Goal: Task Accomplishment & Management: Use online tool/utility

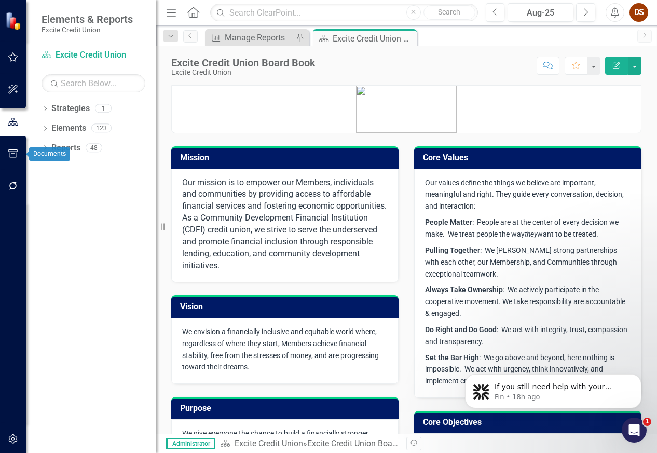
click at [17, 186] on icon "button" at bounding box center [13, 186] width 11 height 8
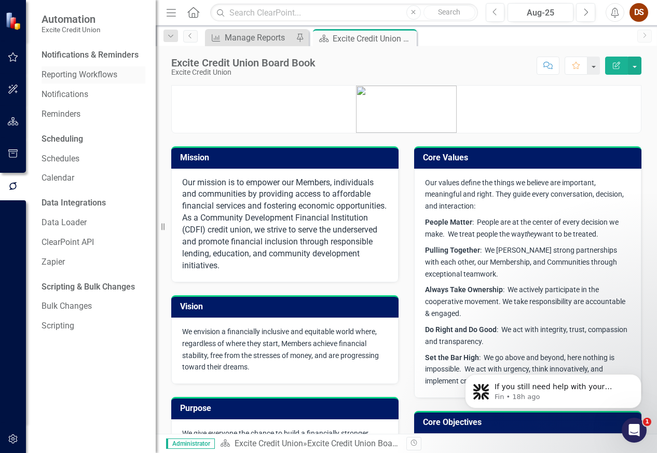
click at [76, 73] on link "Reporting Workflows" at bounding box center [94, 75] width 104 height 12
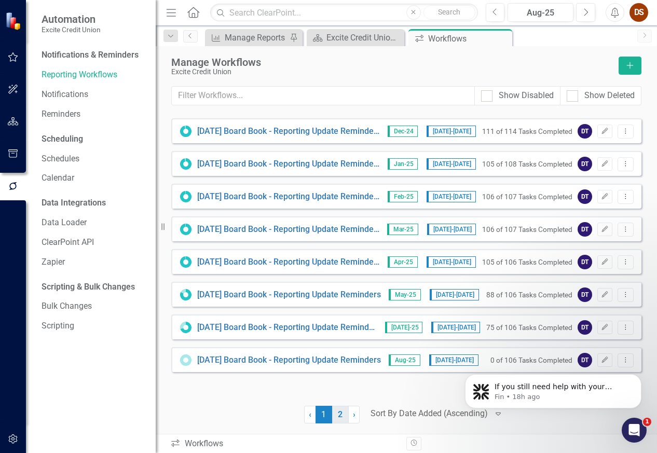
click at [345, 416] on link "2" at bounding box center [340, 415] width 17 height 18
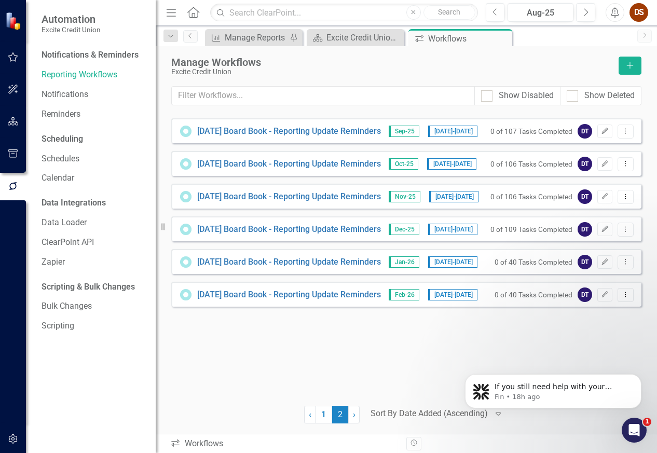
click at [332, 412] on span "2 (current)" at bounding box center [340, 415] width 17 height 18
click at [325, 413] on link "1" at bounding box center [324, 415] width 17 height 18
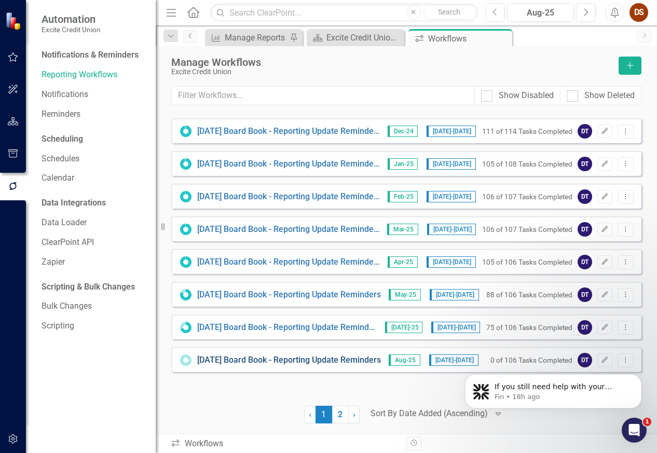
click at [331, 360] on link "[DATE] Board Book - Reporting Update Reminders" at bounding box center [289, 361] width 184 height 12
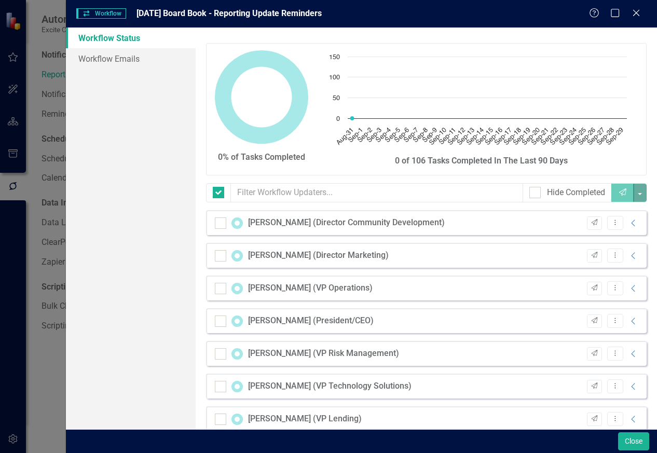
checkbox input "false"
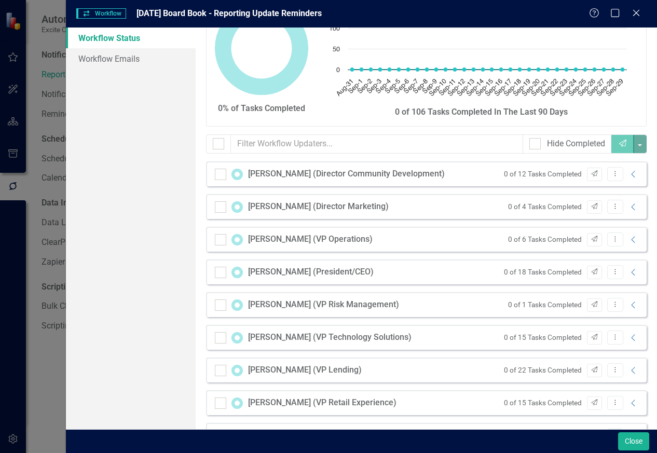
scroll to position [116, 0]
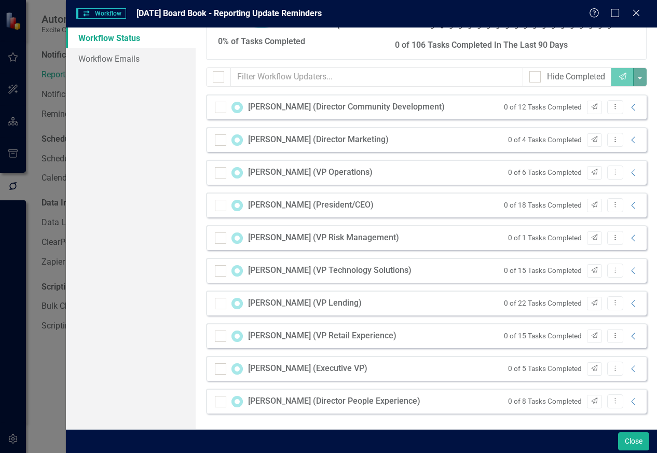
click at [629, 210] on div "0 of 18 Tasks Completed Send Dropdown Menu Collapse" at bounding box center [569, 205] width 141 height 14
click at [629, 204] on icon "Collapse" at bounding box center [634, 205] width 10 height 8
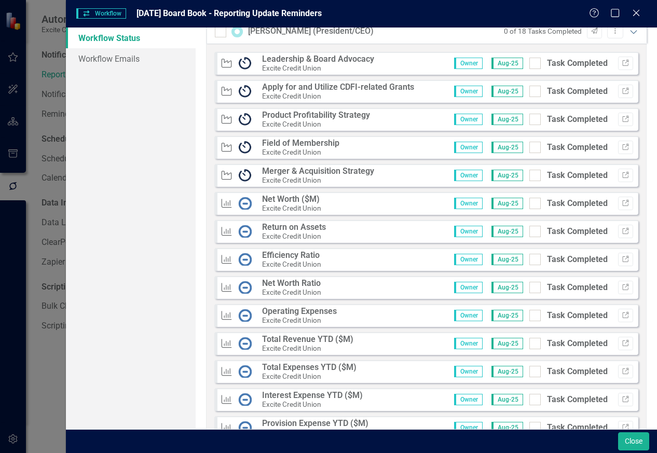
scroll to position [272, 0]
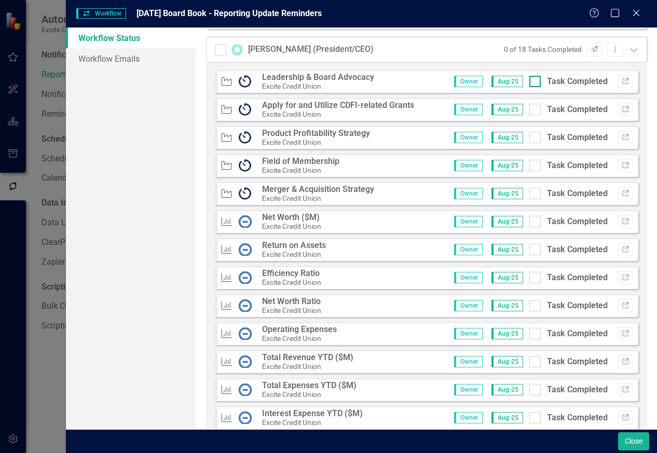
click at [530, 84] on div at bounding box center [535, 81] width 11 height 11
click at [530, 83] on input "Task Completed" at bounding box center [533, 79] width 7 height 7
checkbox input "true"
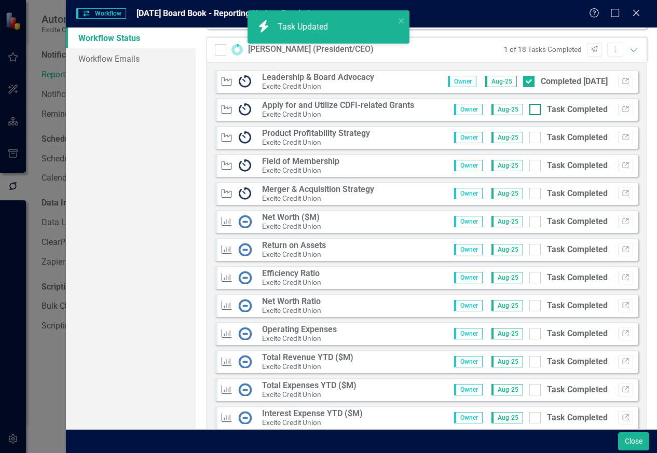
click at [530, 109] on input "Task Completed" at bounding box center [533, 107] width 7 height 7
checkbox input "true"
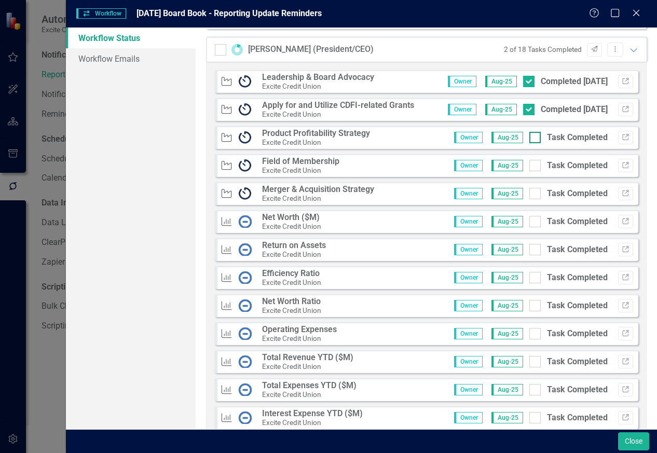
click at [532, 142] on div at bounding box center [535, 137] width 11 height 11
click at [532, 139] on input "Task Completed" at bounding box center [533, 135] width 7 height 7
checkbox input "true"
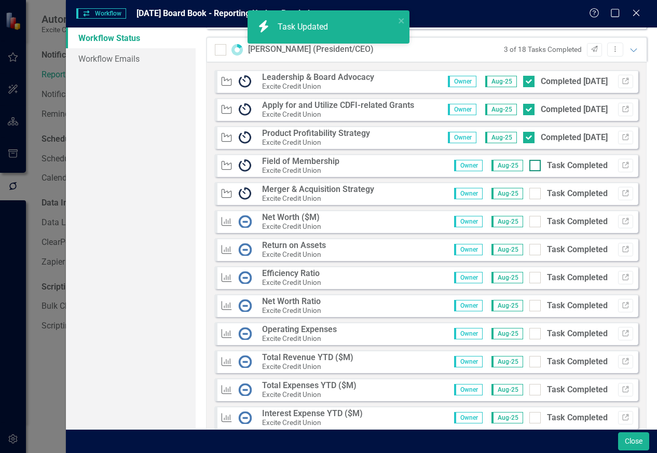
click at [531, 171] on div at bounding box center [535, 165] width 11 height 11
click at [531, 167] on input "Task Completed" at bounding box center [533, 163] width 7 height 7
checkbox input "true"
click at [530, 195] on div at bounding box center [535, 193] width 11 height 11
click at [530, 195] on input "Task Completed" at bounding box center [533, 191] width 7 height 7
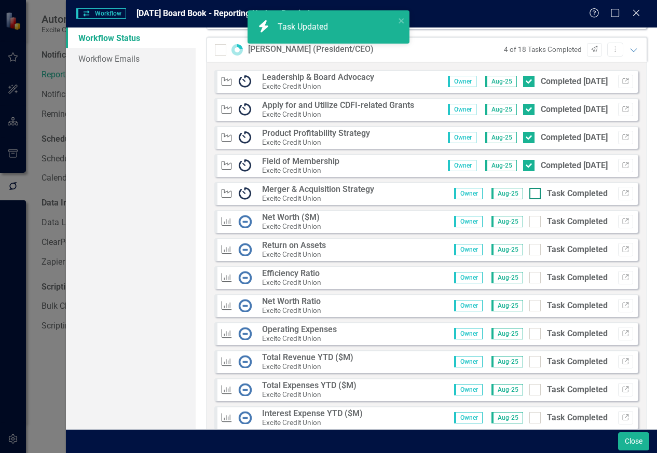
checkbox input "true"
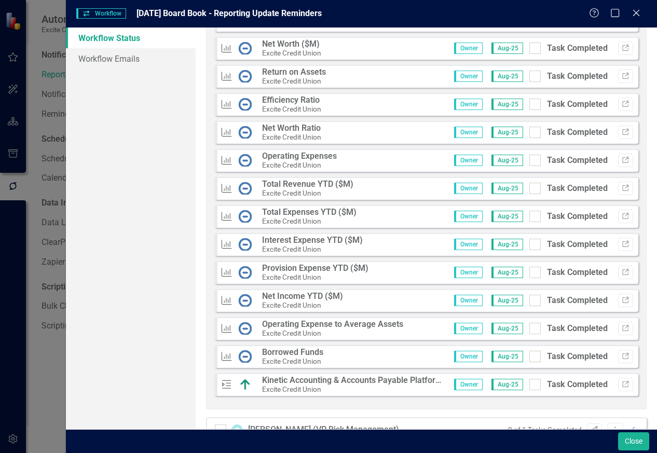
scroll to position [447, 0]
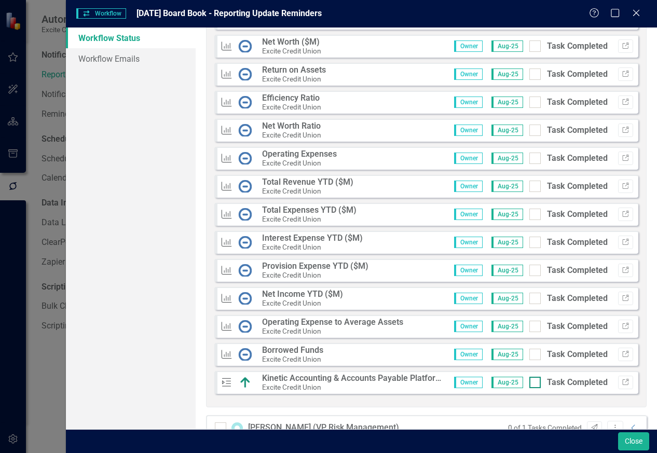
click at [530, 382] on input "Task Completed" at bounding box center [533, 380] width 7 height 7
checkbox input "true"
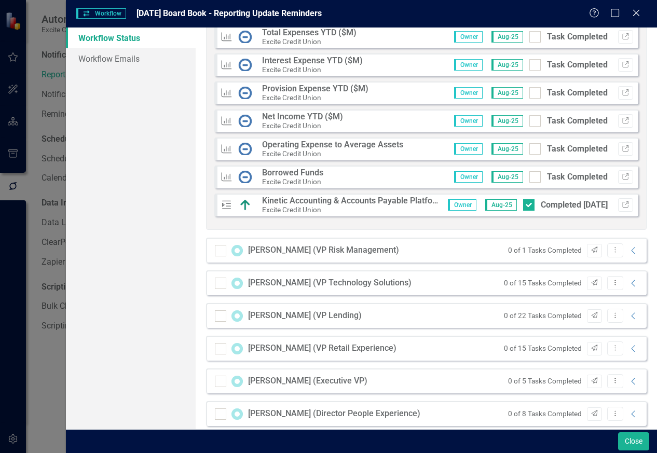
scroll to position [637, 0]
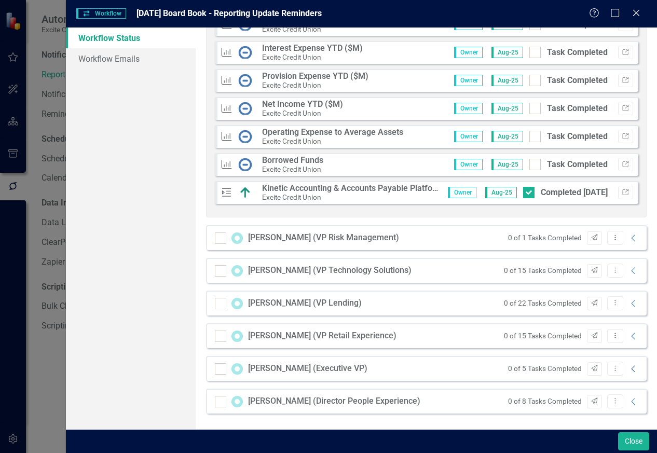
click at [630, 371] on icon "Collapse" at bounding box center [634, 369] width 10 height 8
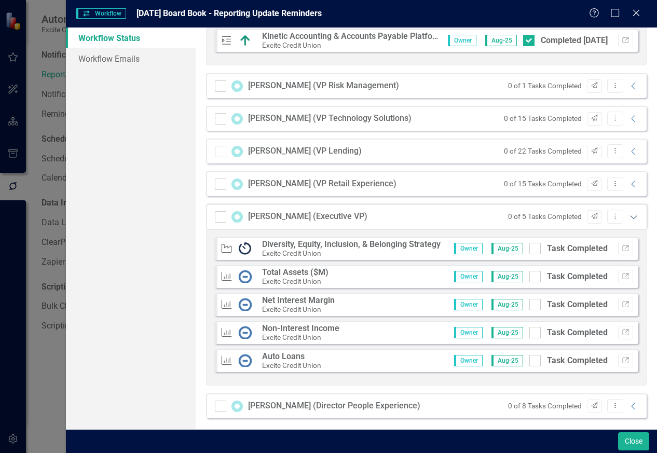
scroll to position [794, 0]
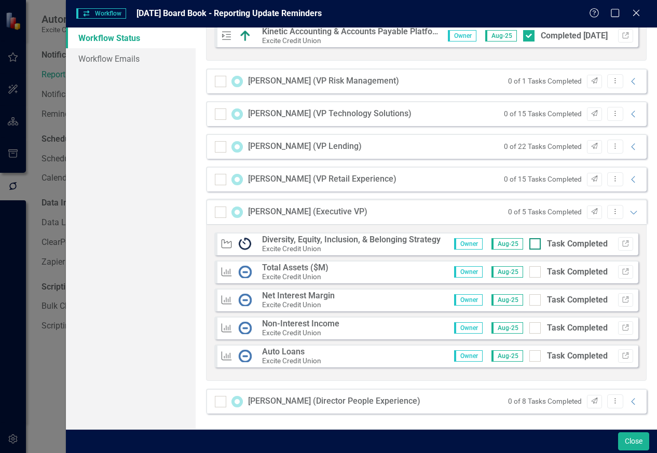
click at [530, 244] on input "Task Completed" at bounding box center [533, 241] width 7 height 7
checkbox input "true"
click at [147, 409] on div "Workflow Status Workflow Emails" at bounding box center [131, 229] width 130 height 402
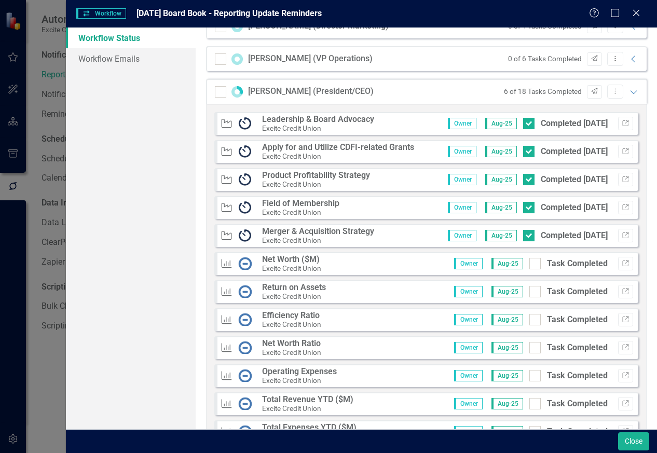
scroll to position [119, 0]
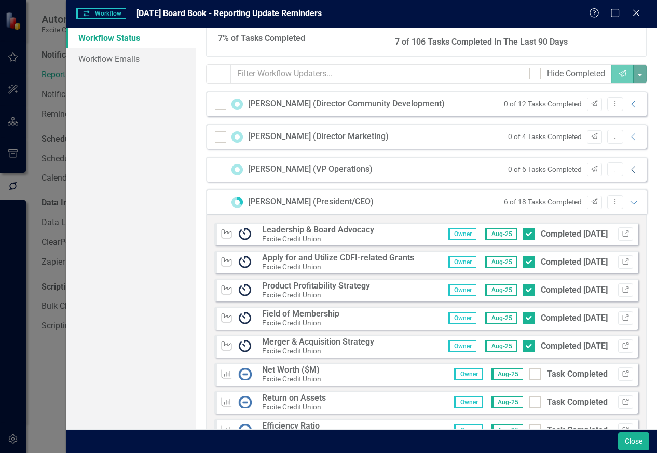
click at [629, 168] on icon "Collapse" at bounding box center [634, 170] width 10 height 8
